Goal: Book appointment/travel/reservation

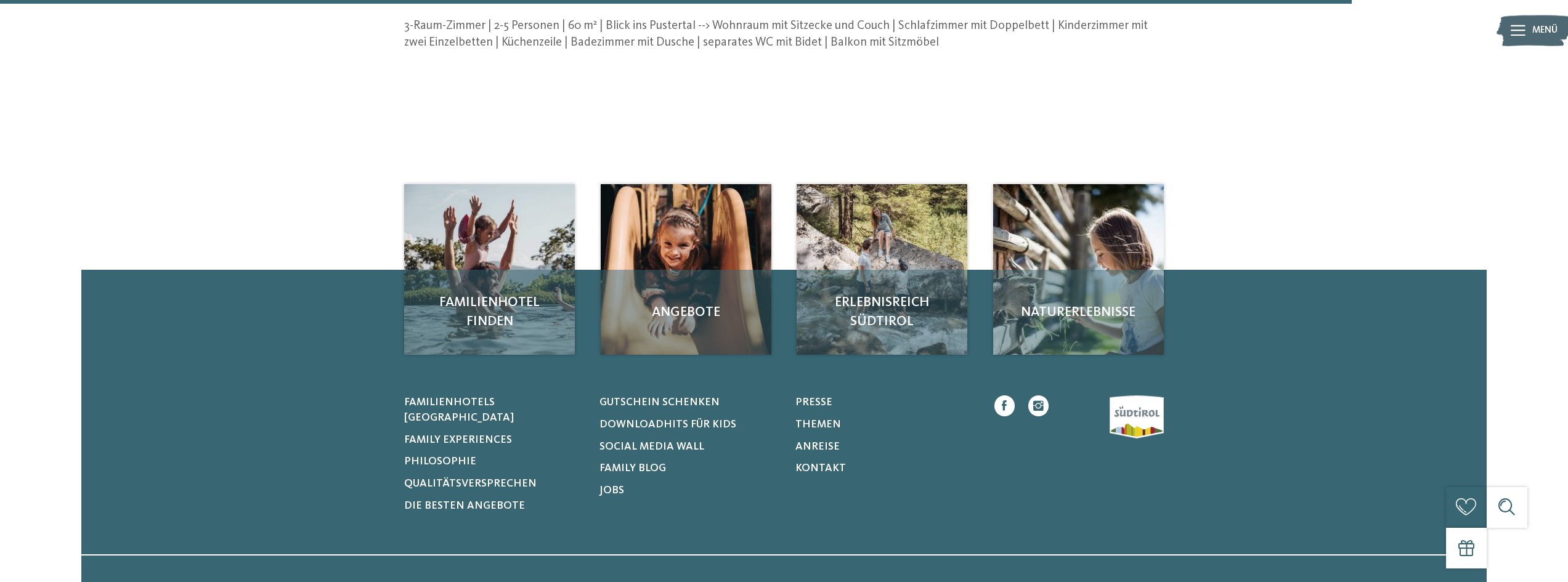
scroll to position [555, 0]
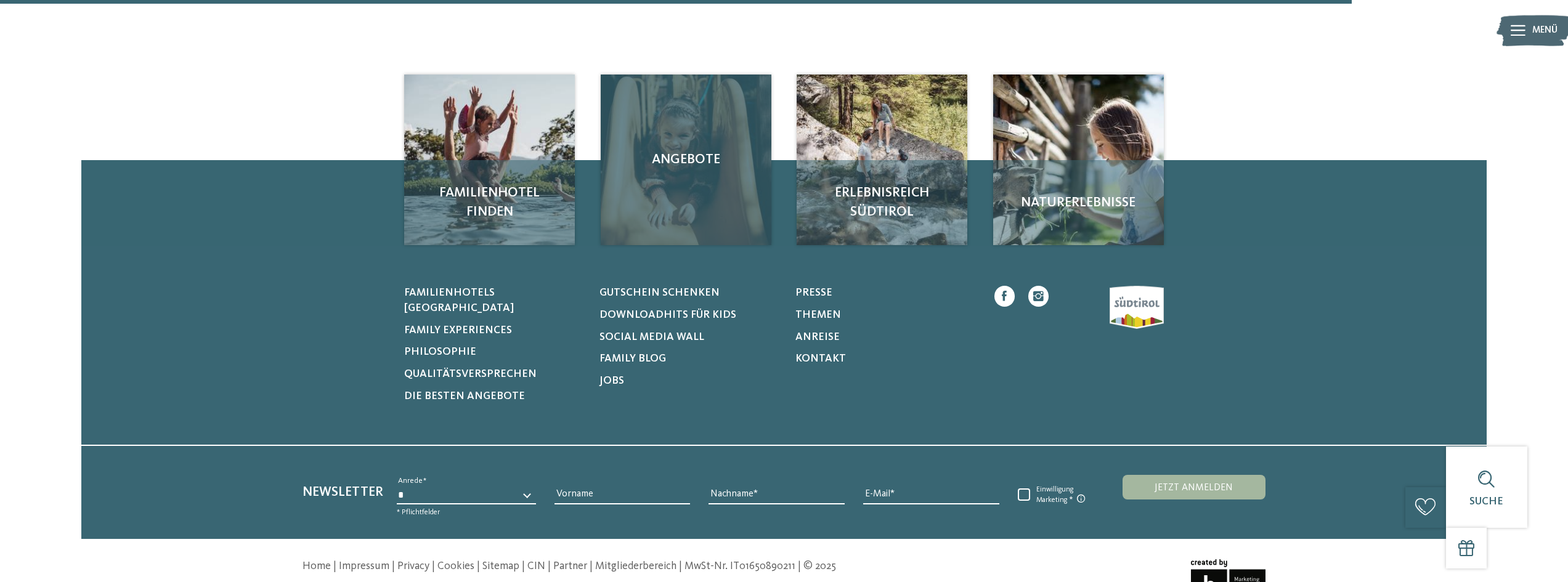
click at [669, 157] on span "Angebote" at bounding box center [686, 160] width 144 height 19
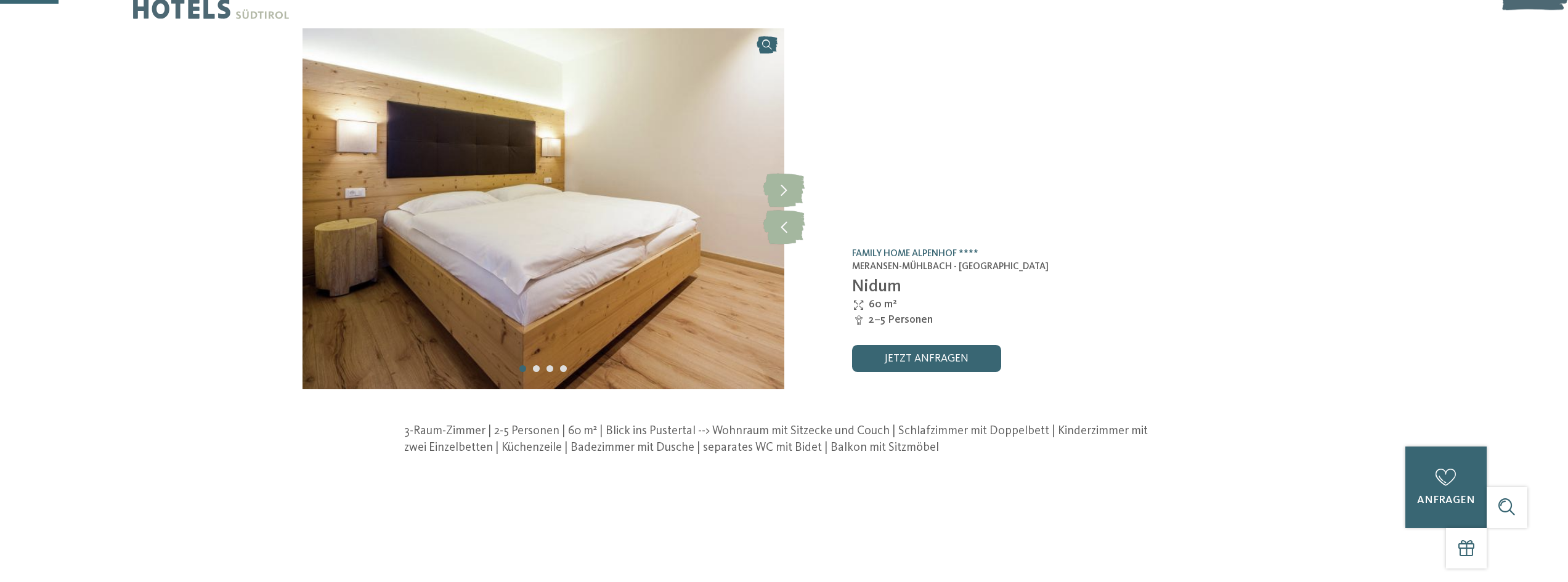
scroll to position [0, 0]
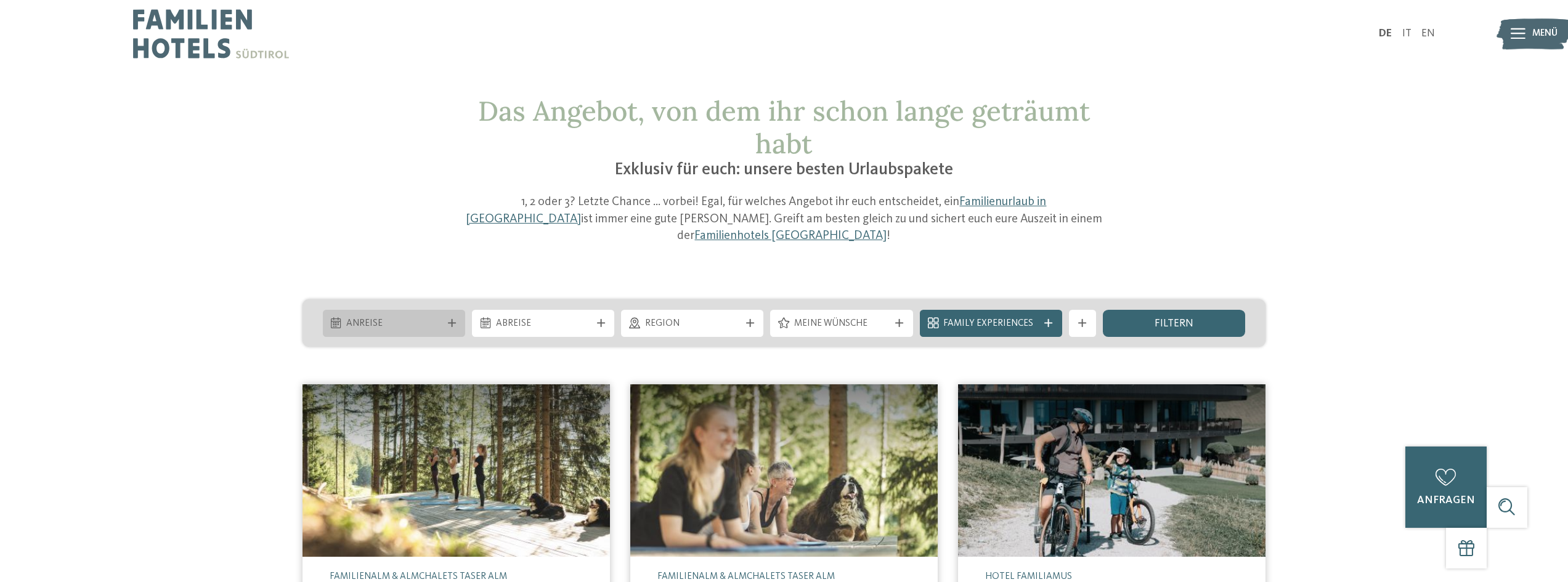
click at [395, 317] on span "Anreise" at bounding box center [394, 324] width 95 height 13
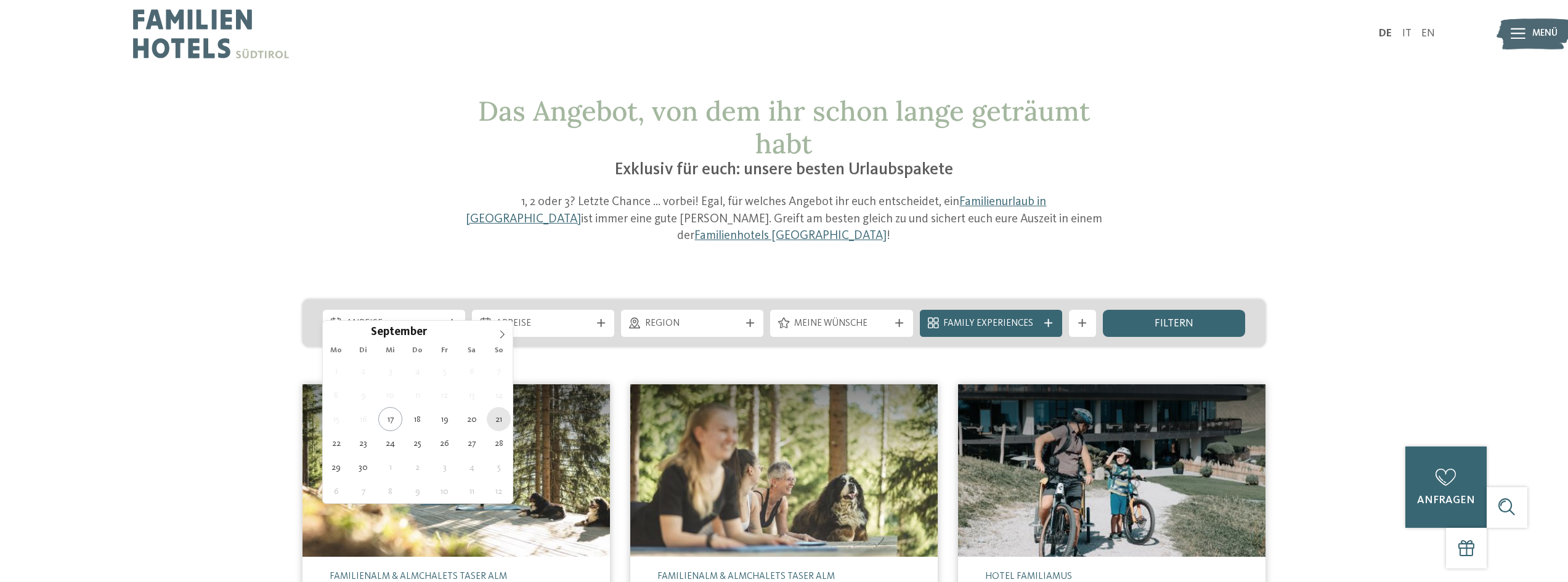
type div "[DATE]"
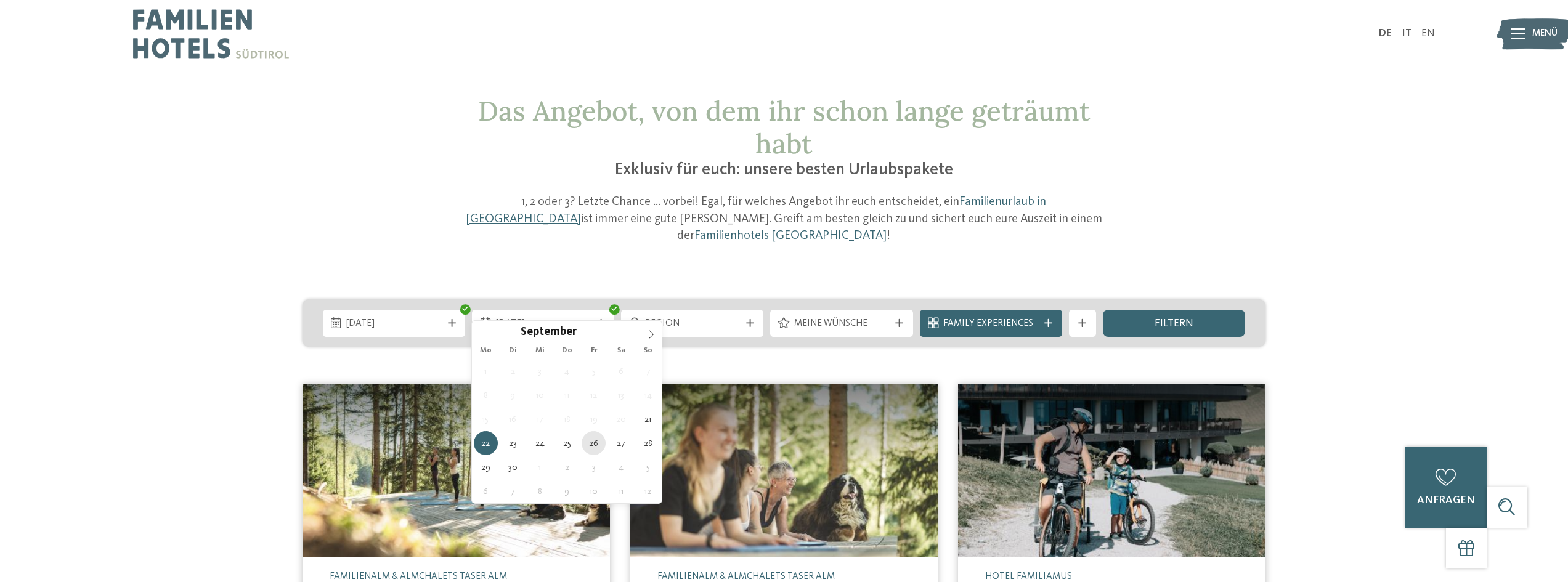
type div "[DATE]"
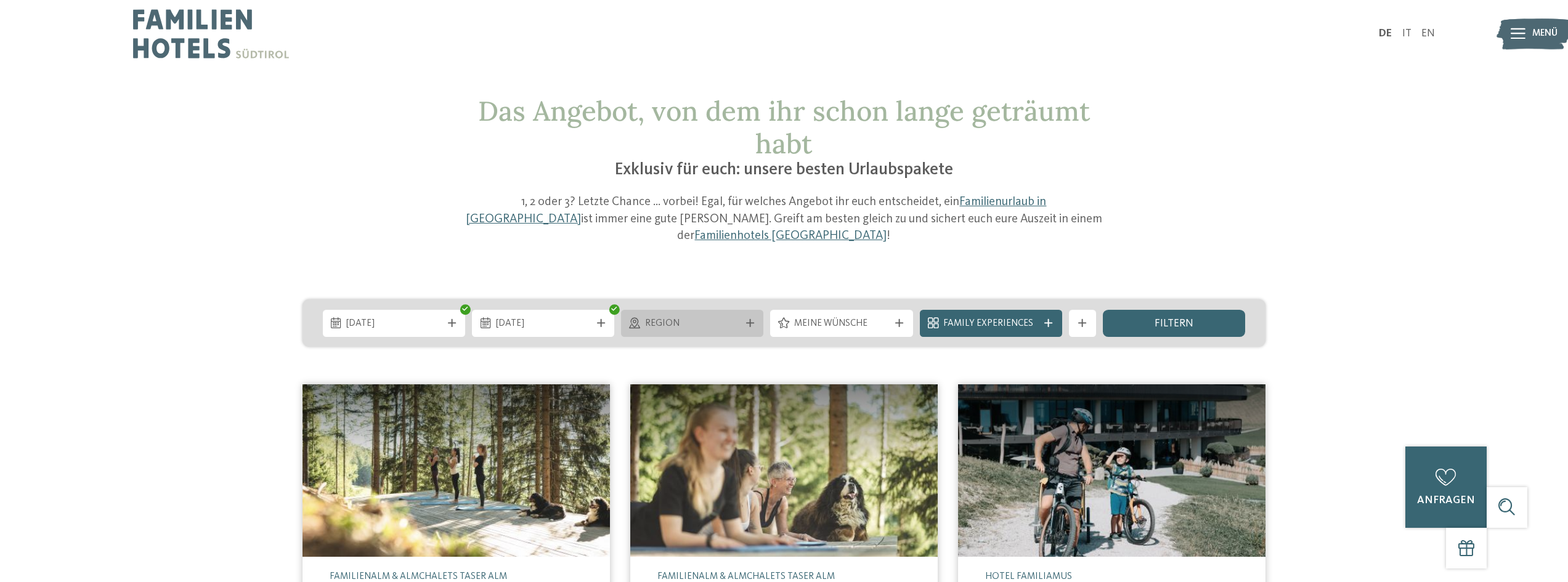
click at [751, 319] on icon at bounding box center [750, 323] width 8 height 8
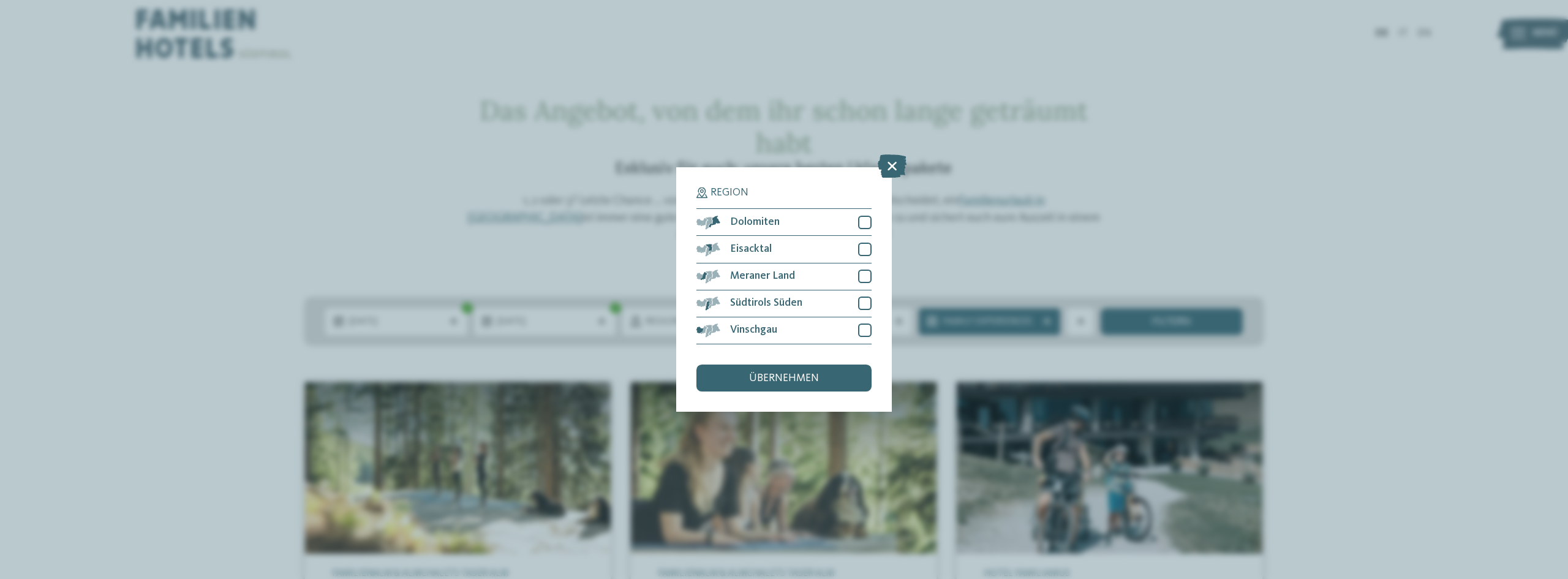
click at [894, 156] on icon at bounding box center [892, 166] width 29 height 23
